Goal: Ask a question: Seek information or help from site administrators or community

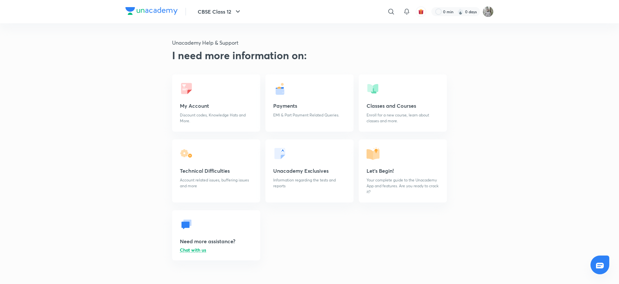
click at [296, 175] on link "Unacademy Exclusives Information regarding the tests and reports" at bounding box center [309, 171] width 88 height 63
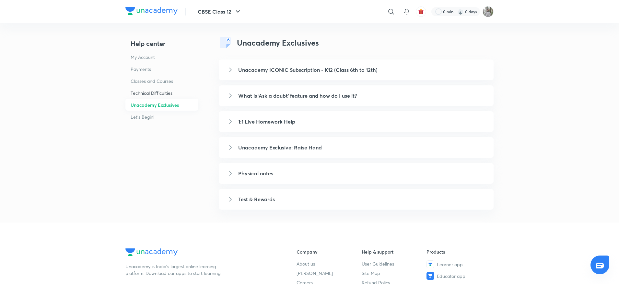
click at [155, 95] on h6 "Technical Difficulties" at bounding box center [161, 93] width 73 height 12
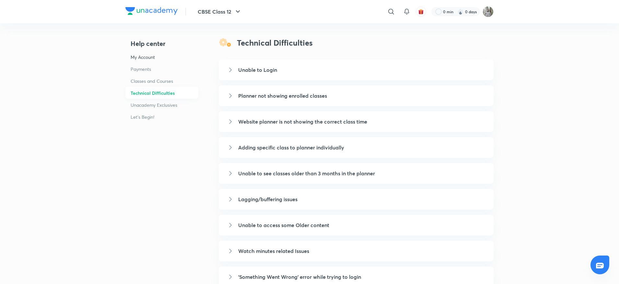
click at [146, 59] on h6 "My Account" at bounding box center [161, 57] width 73 height 12
